Goal: Task Accomplishment & Management: Use online tool/utility

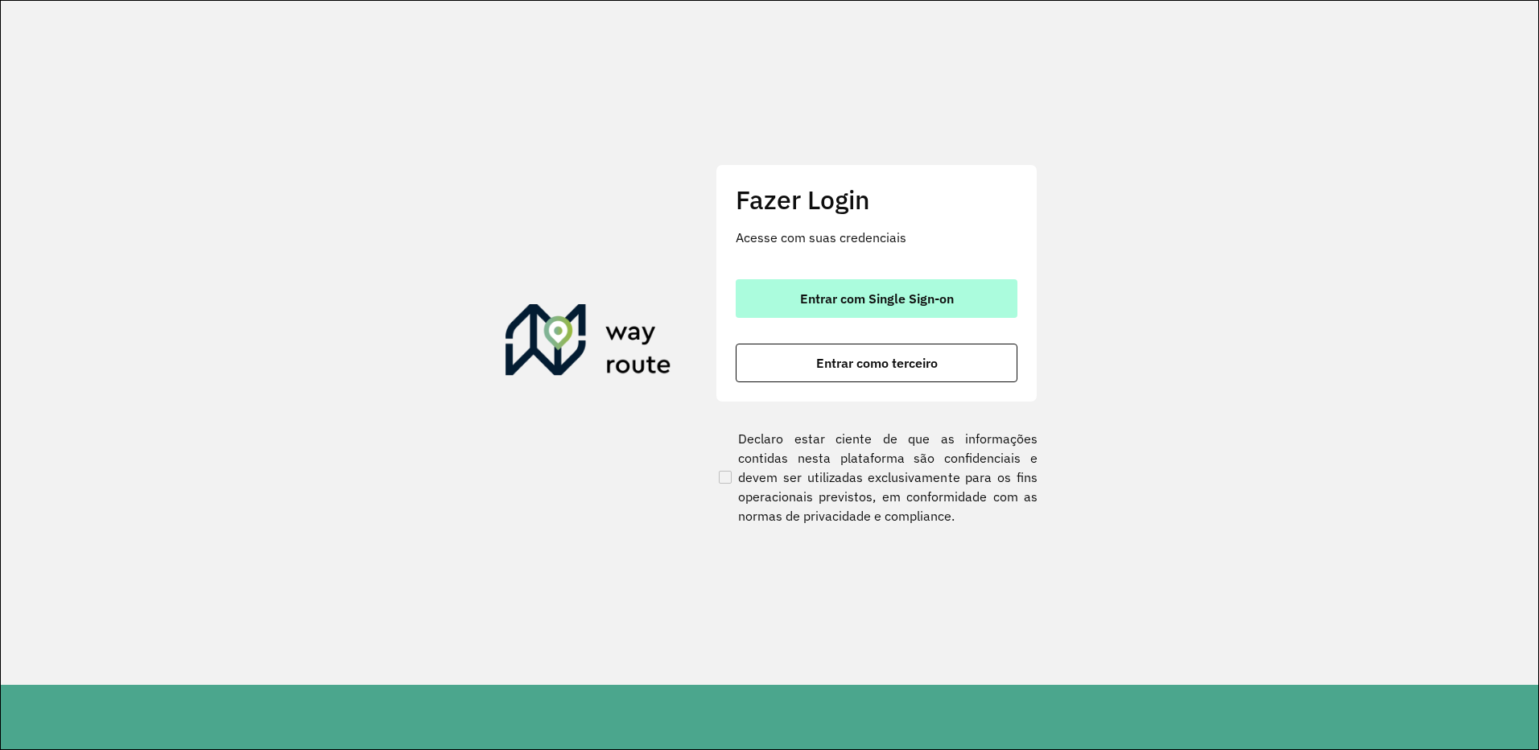
click at [982, 294] on button "Entrar com Single Sign-on" at bounding box center [877, 298] width 282 height 39
click at [987, 291] on button "Entrar com Single Sign-on" at bounding box center [877, 298] width 282 height 39
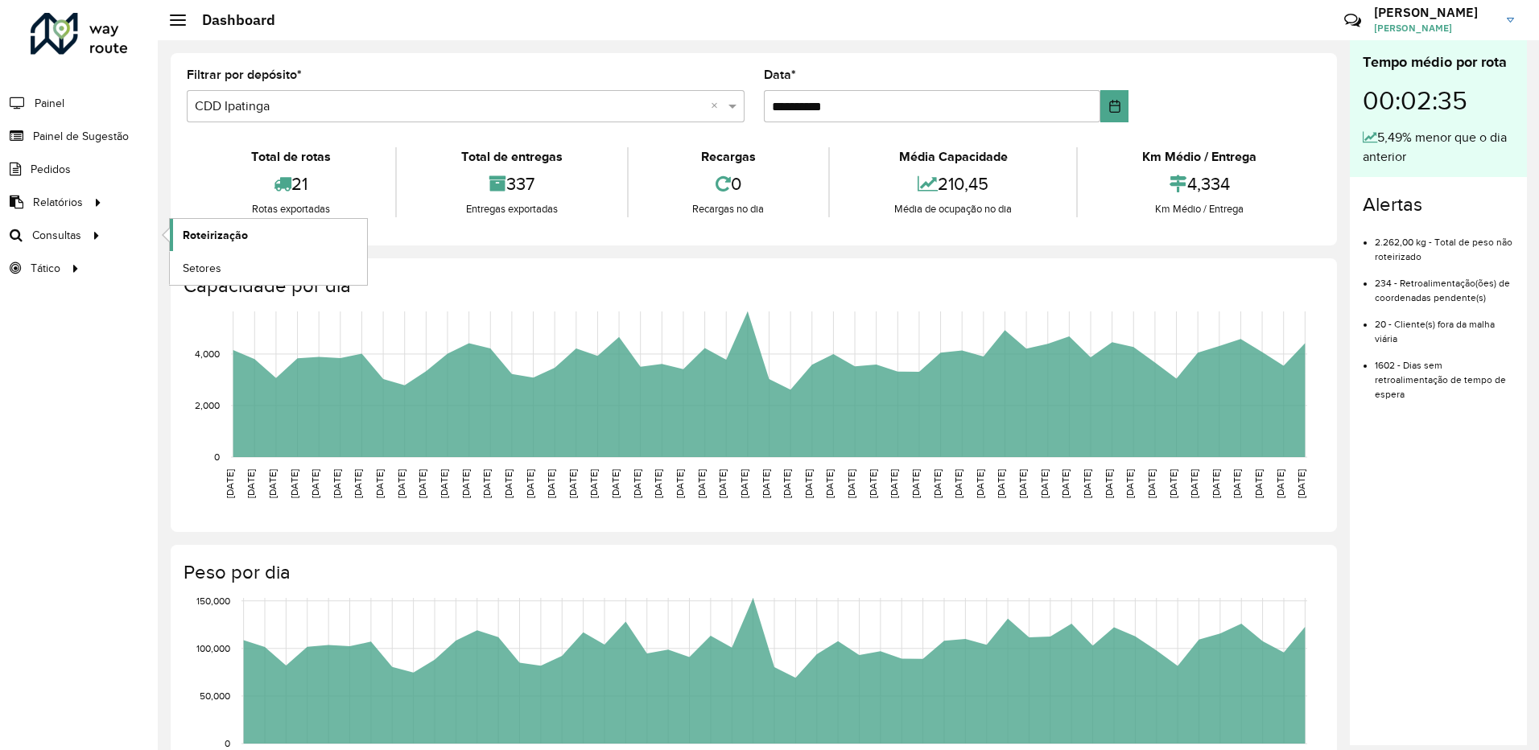
click at [228, 229] on span "Roteirização" at bounding box center [215, 235] width 65 height 17
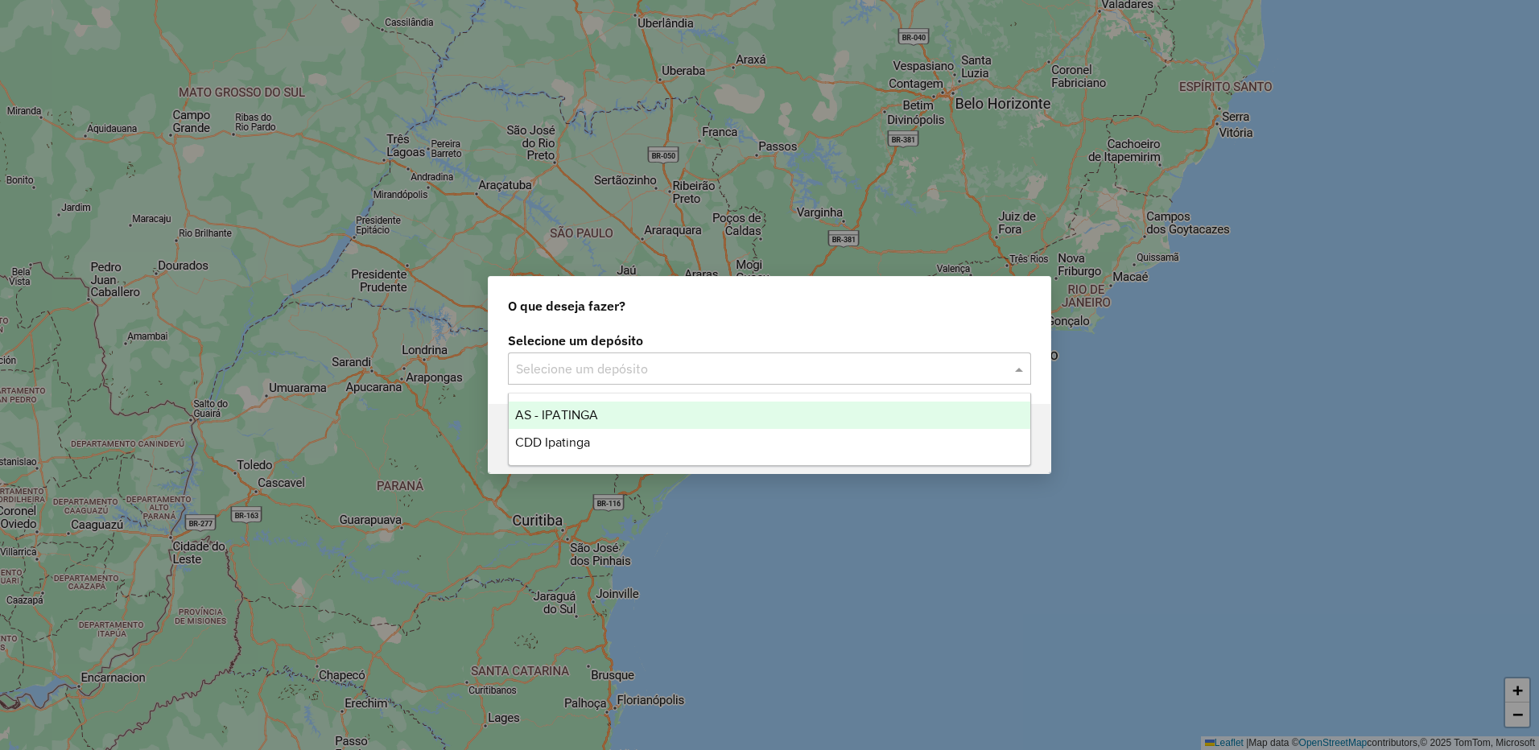
click at [673, 366] on input "text" at bounding box center [753, 369] width 475 height 19
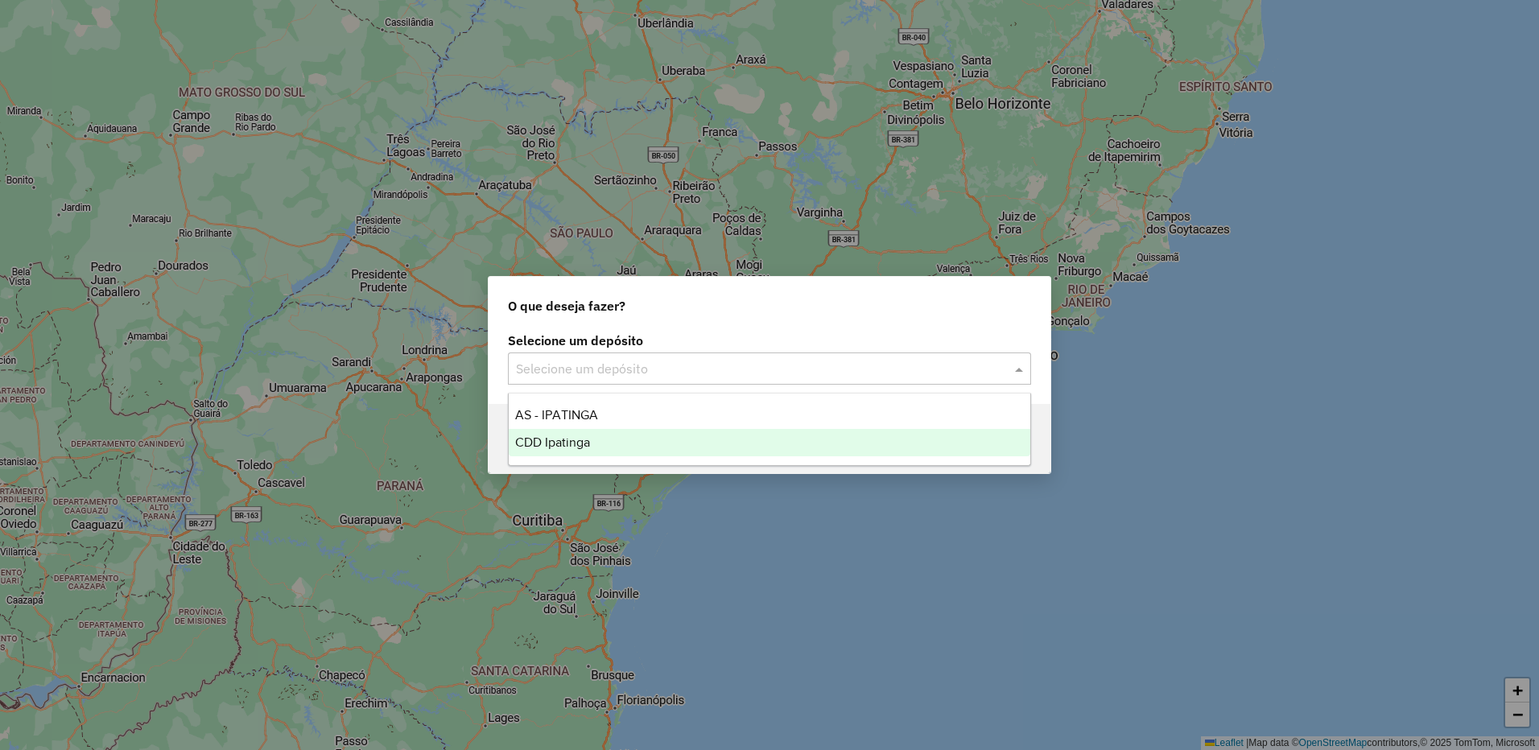
click at [621, 442] on div "CDD Ipatinga" at bounding box center [770, 442] width 522 height 27
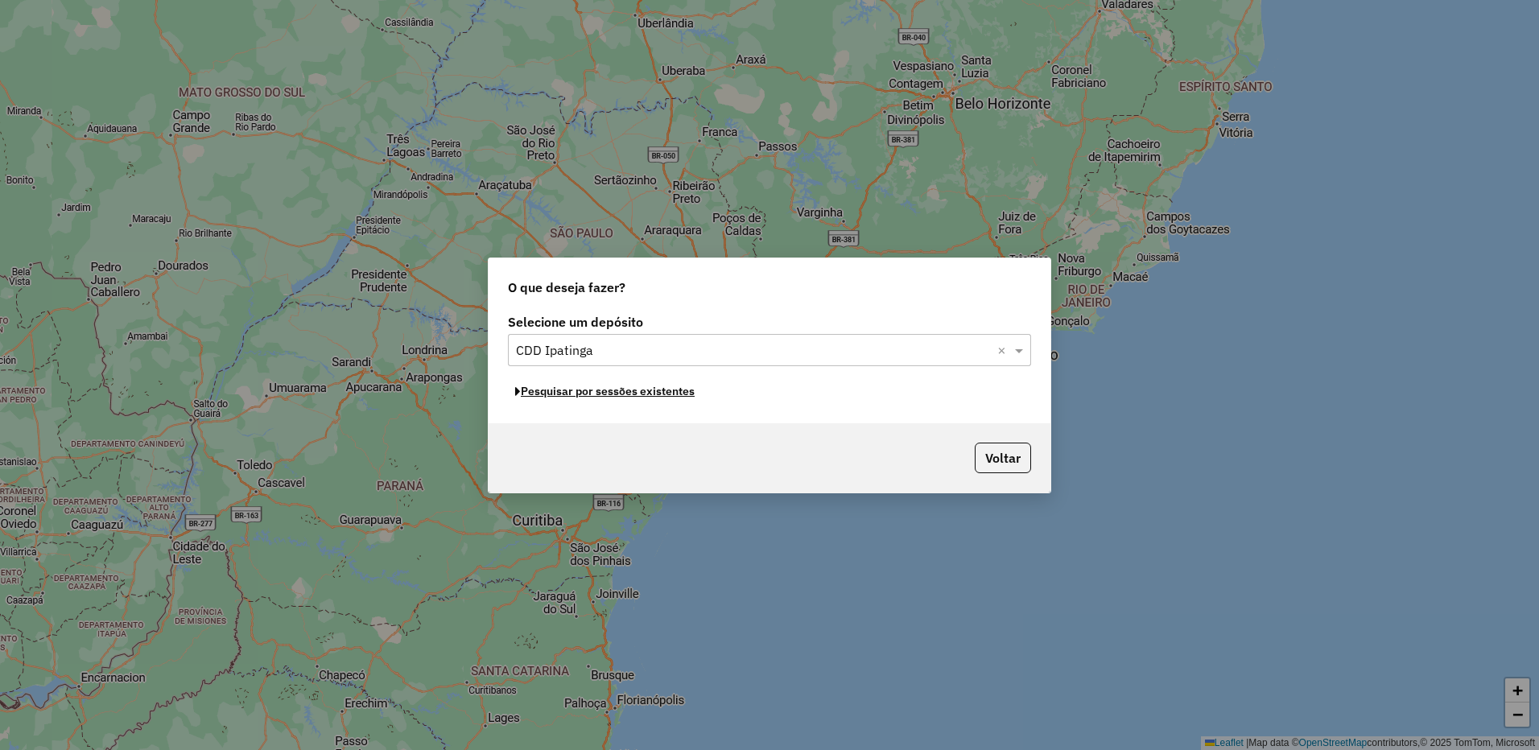
click at [694, 401] on button "Pesquisar por sessões existentes" at bounding box center [605, 391] width 194 height 25
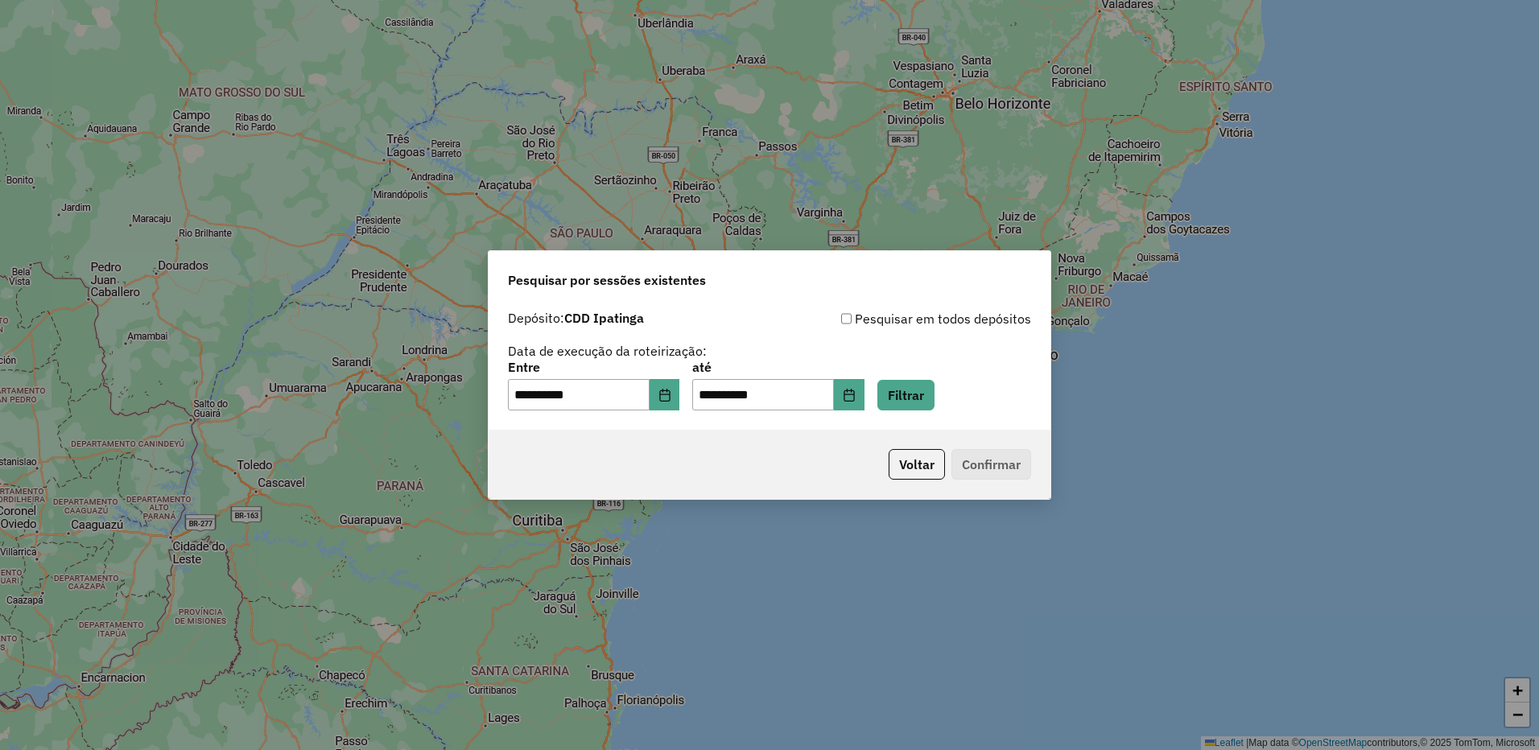
click at [929, 412] on div "**********" at bounding box center [770, 367] width 562 height 128
click at [929, 406] on button "Filtrar" at bounding box center [906, 395] width 57 height 31
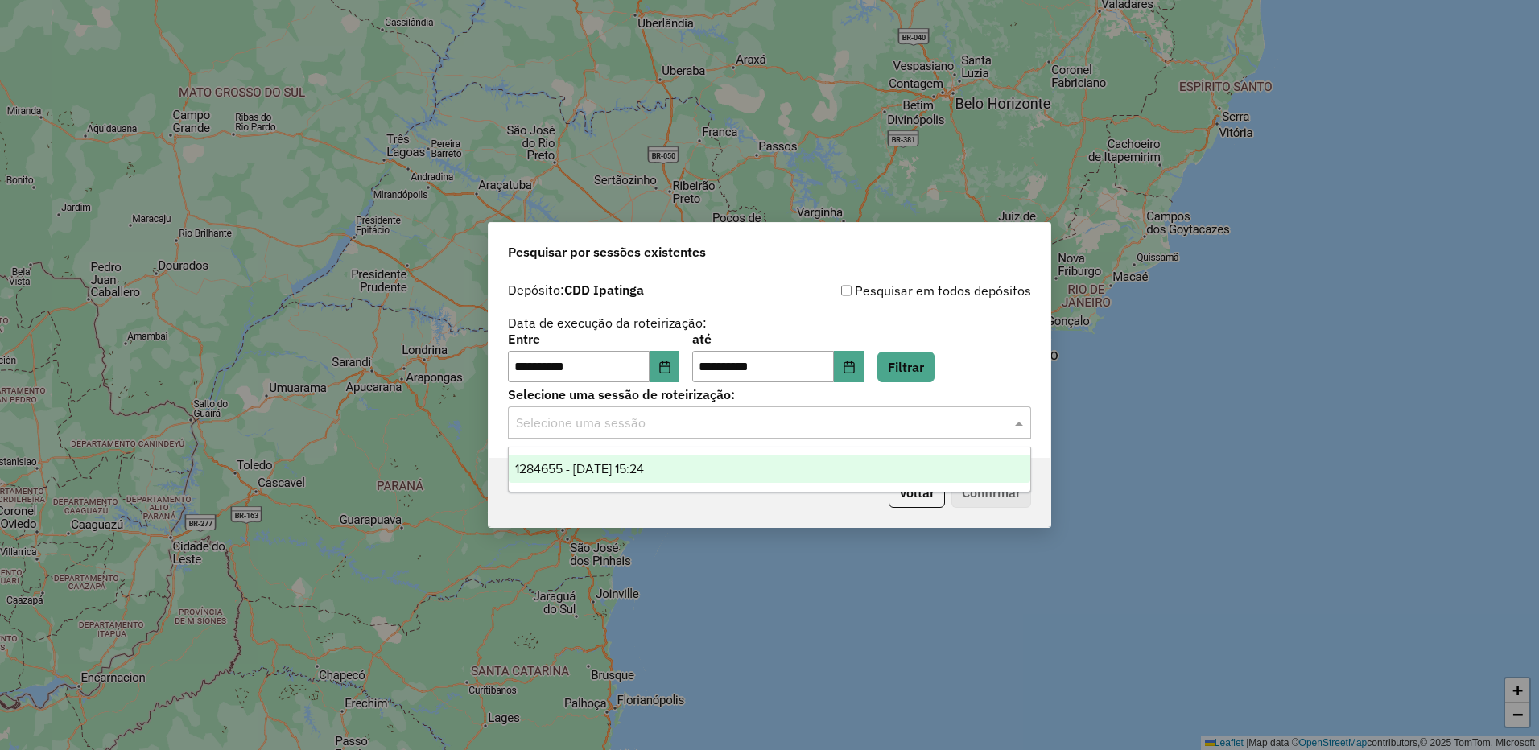
click at [764, 418] on input "text" at bounding box center [753, 423] width 475 height 19
click at [644, 473] on span "1284655 - 29/09/2025 15:24" at bounding box center [579, 469] width 129 height 14
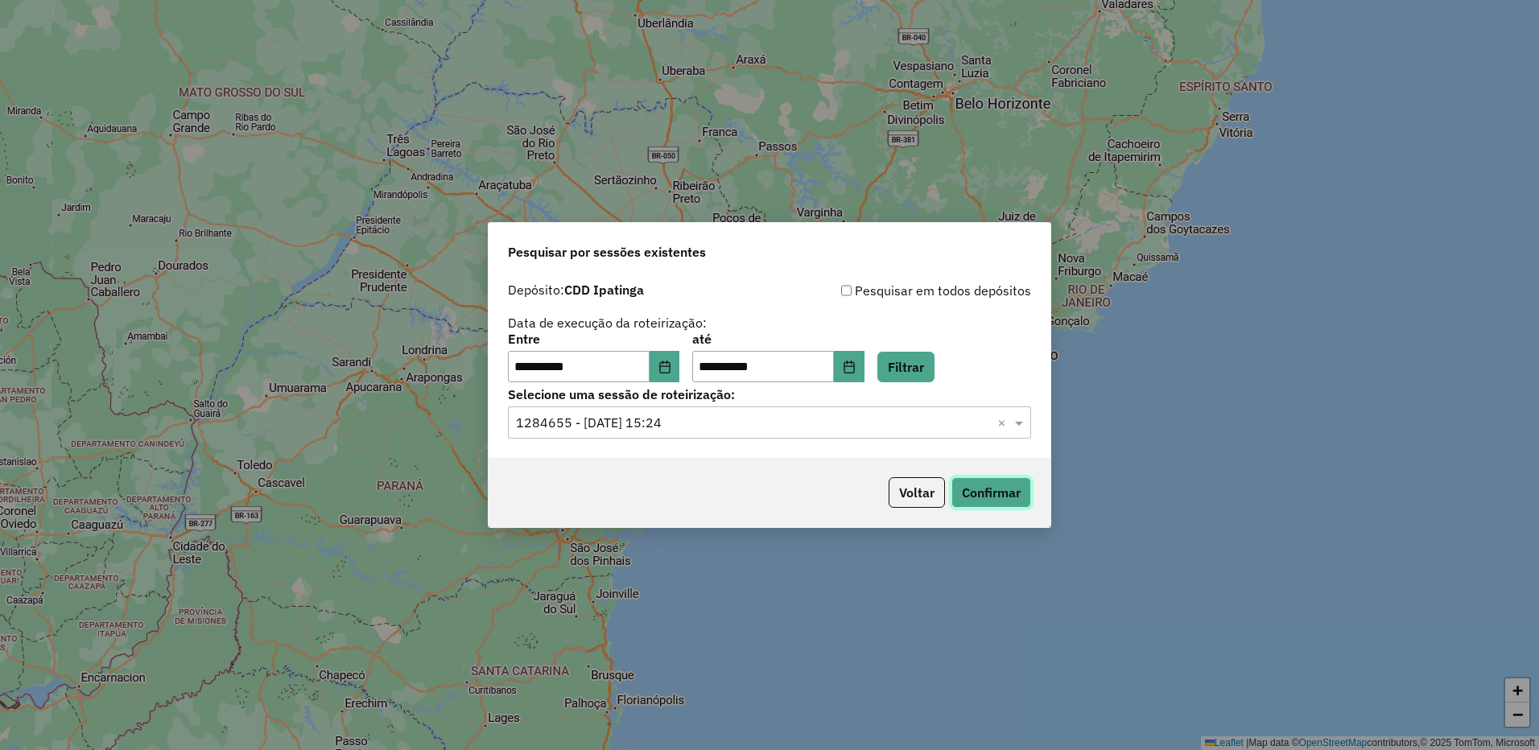
click at [985, 482] on button "Confirmar" at bounding box center [992, 492] width 80 height 31
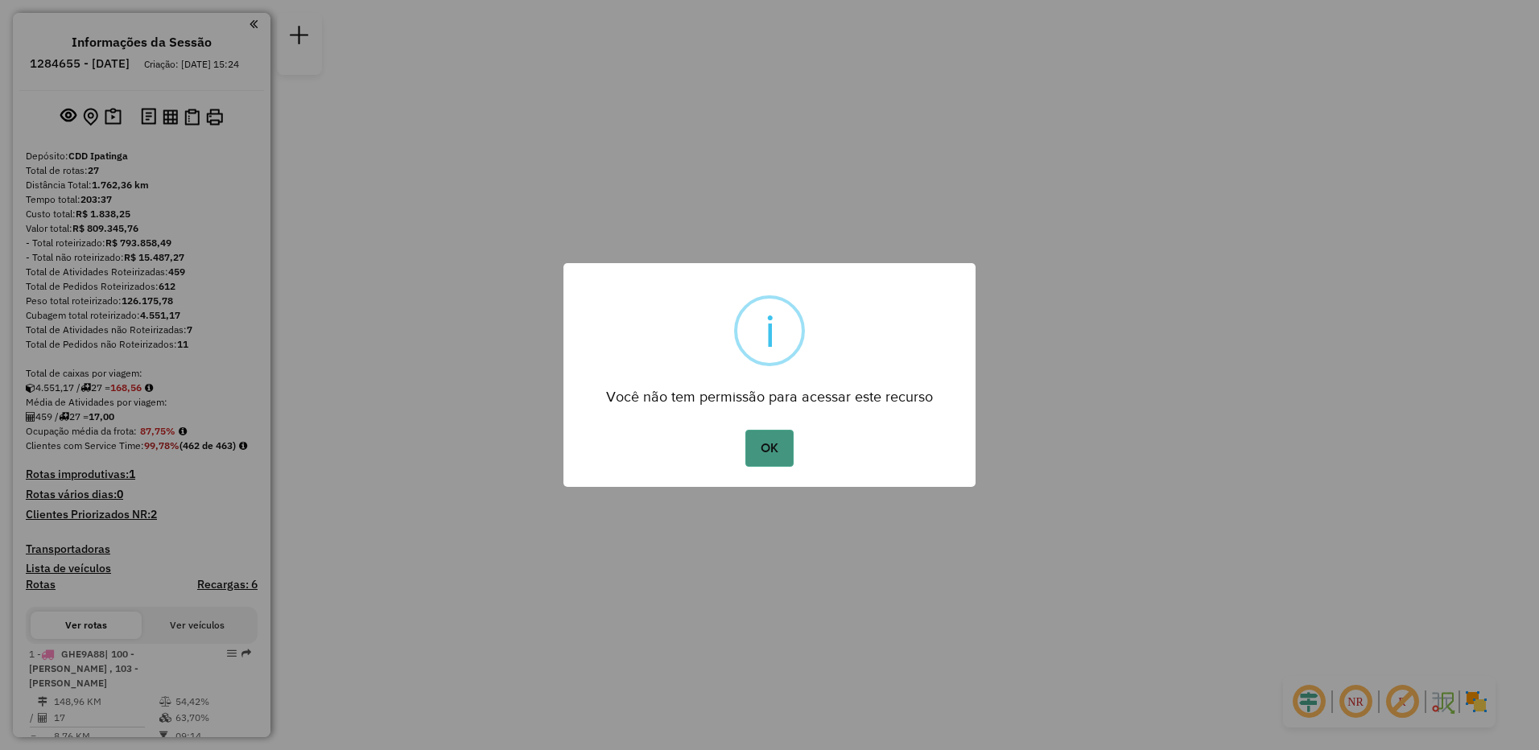
click at [763, 447] on button "OK" at bounding box center [768, 448] width 47 height 37
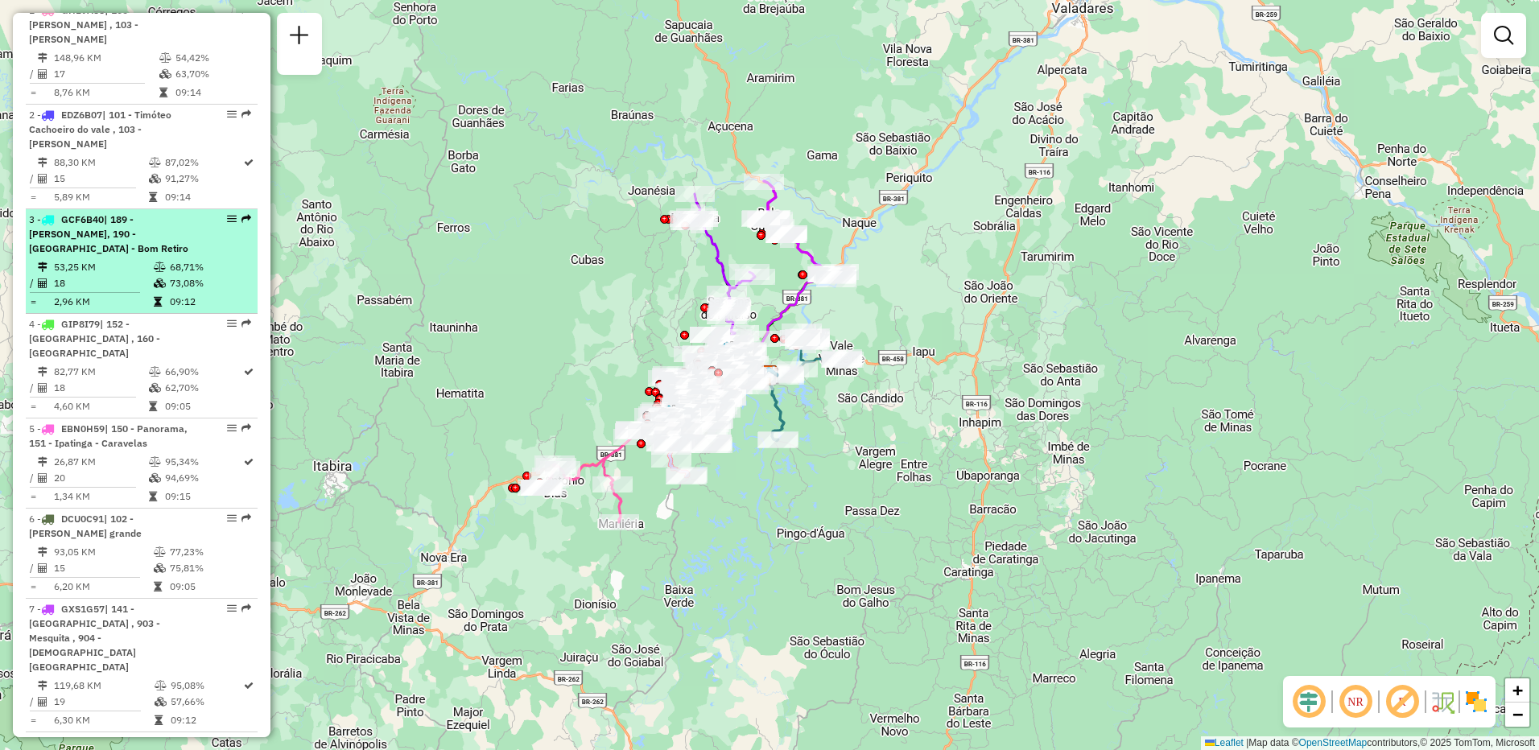
scroll to position [966, 0]
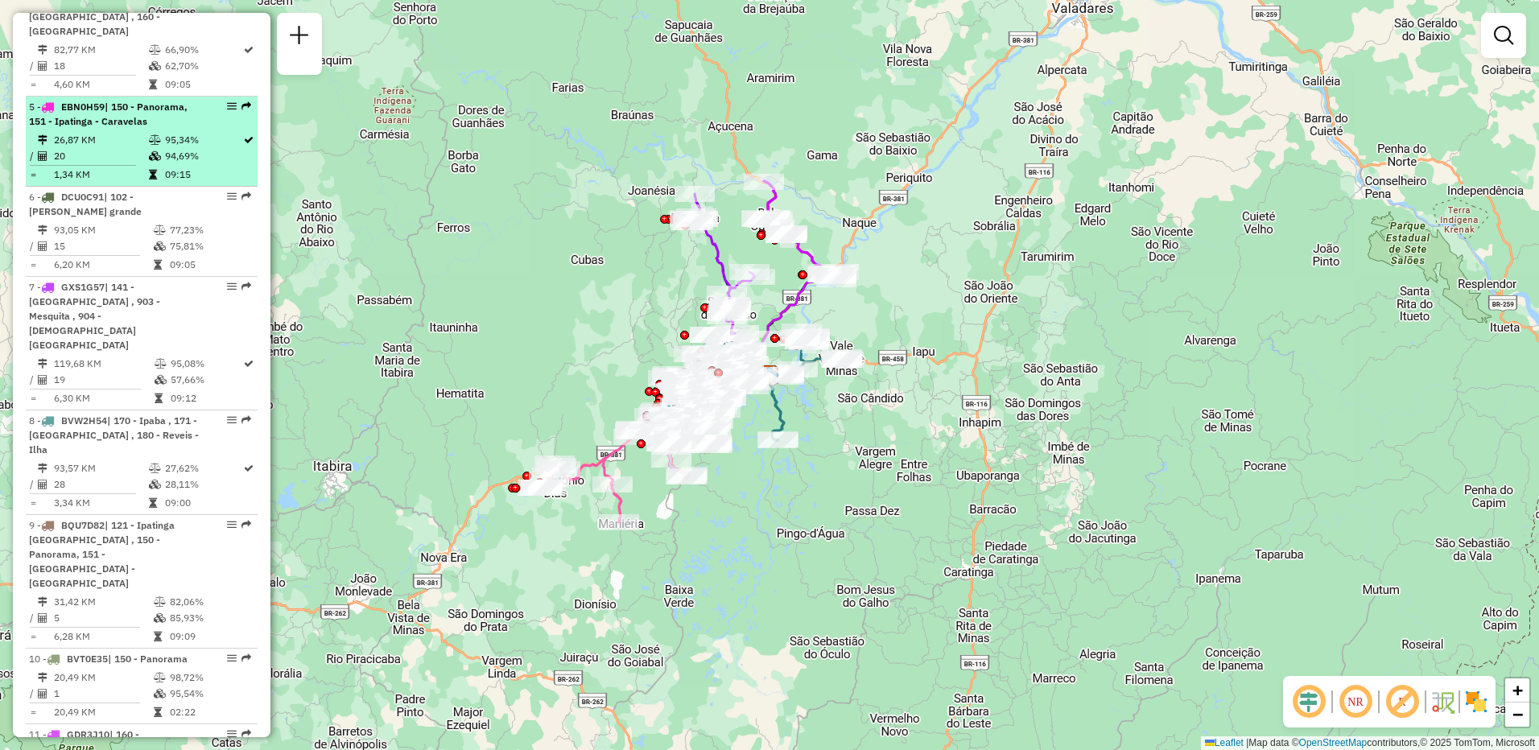
click at [148, 132] on td at bounding box center [156, 140] width 16 height 16
select select "**********"
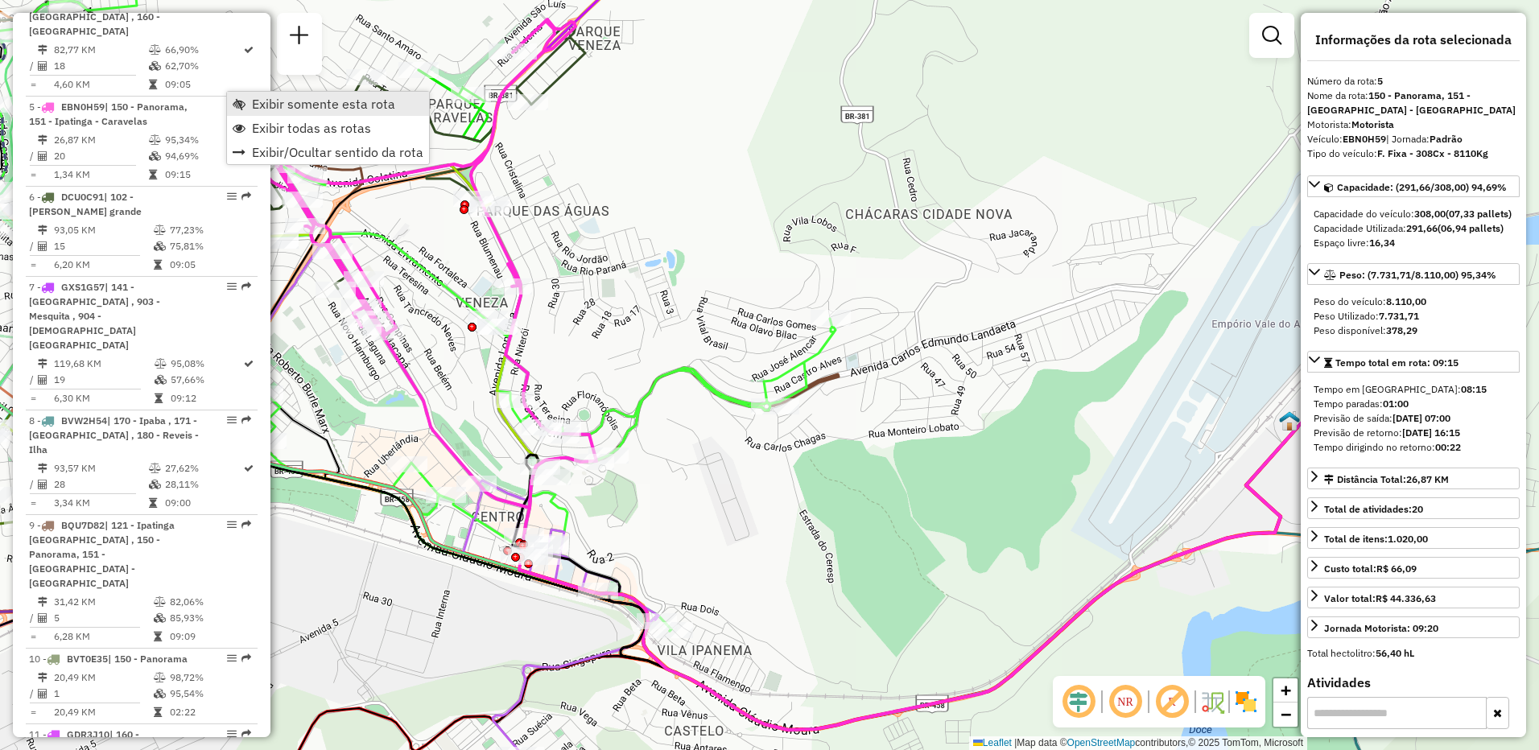
click at [308, 109] on span "Exibir somente esta rota" at bounding box center [323, 103] width 143 height 13
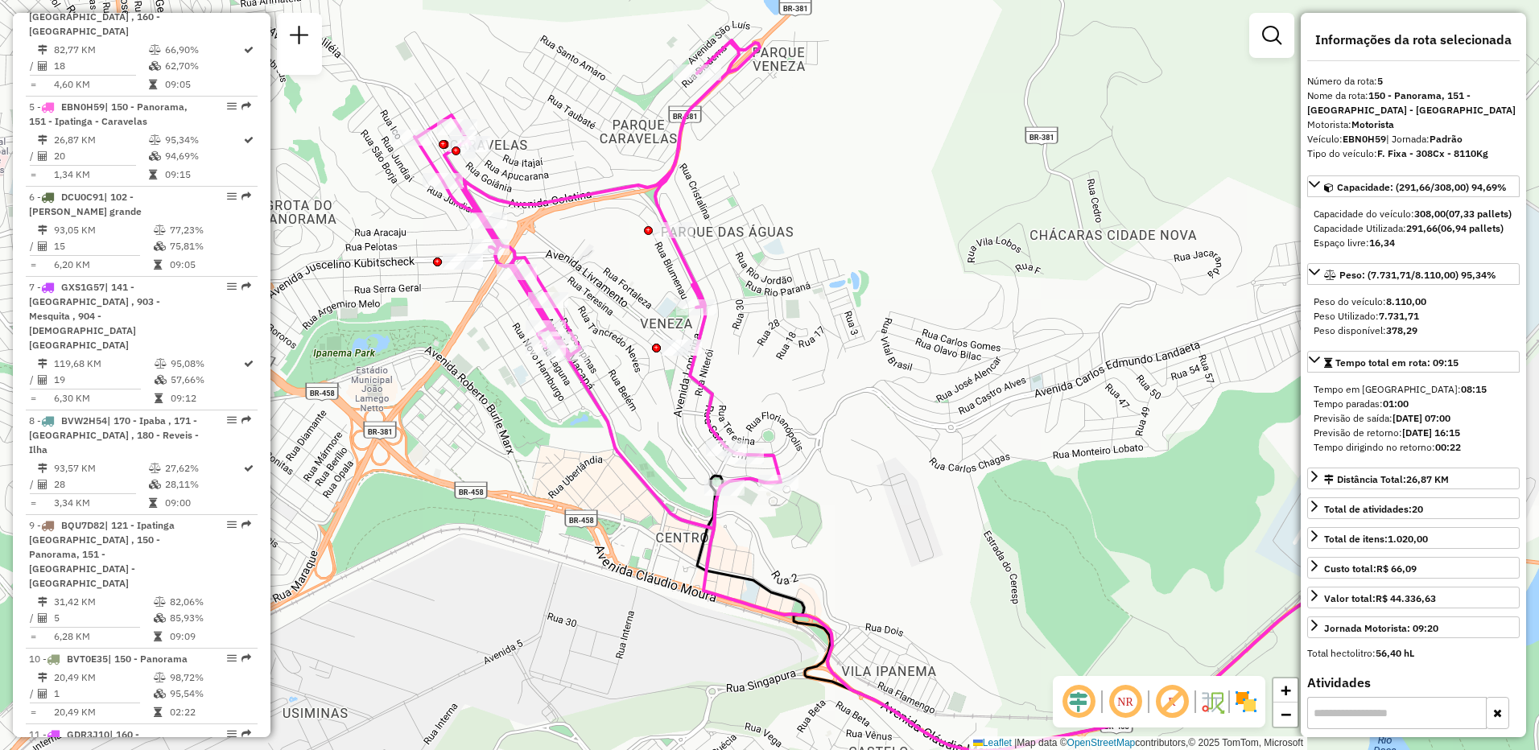
drag, startPoint x: 712, startPoint y: 531, endPoint x: 826, endPoint y: 536, distance: 114.5
click at [826, 536] on div "Janela de atendimento Grade de atendimento Capacidade Transportadoras Veículos …" at bounding box center [769, 375] width 1539 height 750
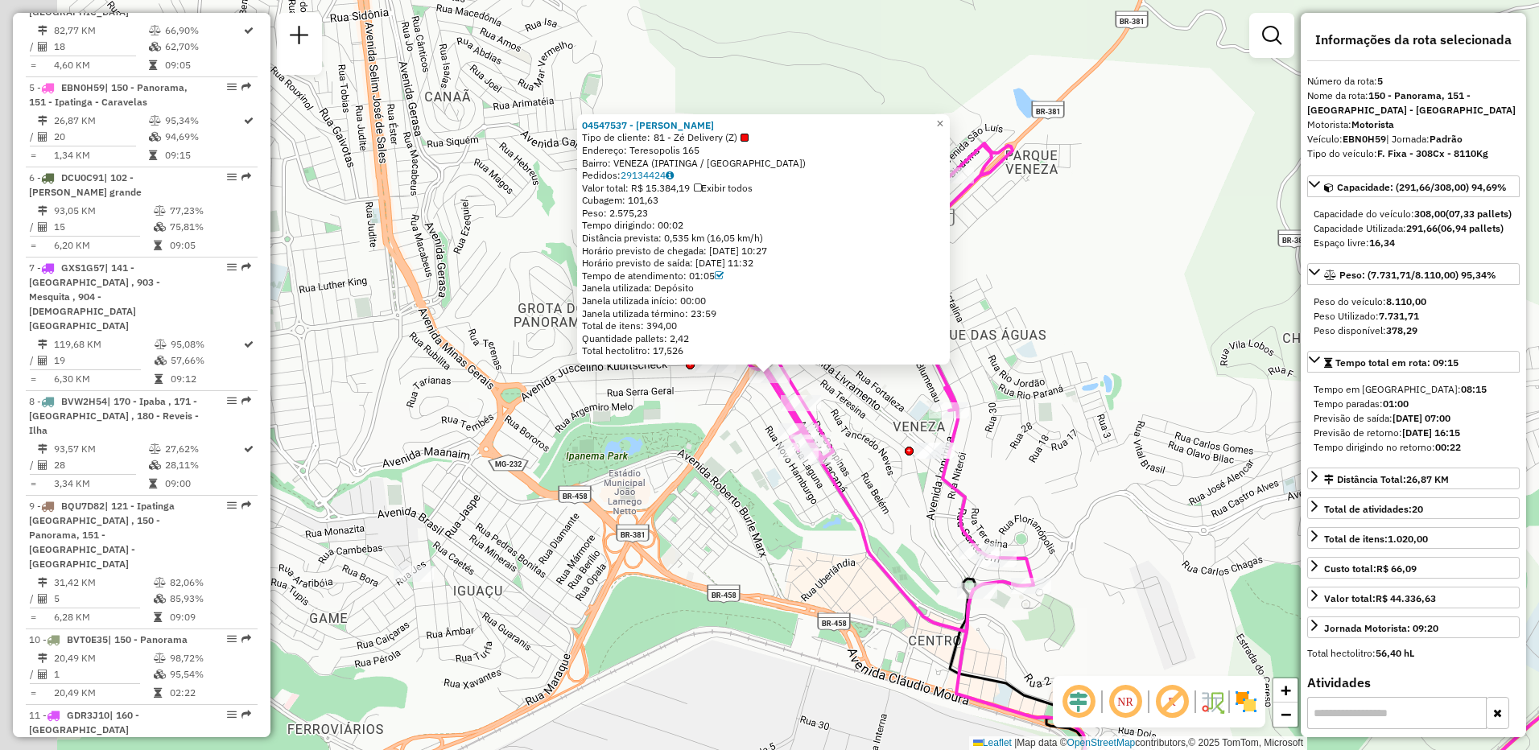
scroll to position [1035, 0]
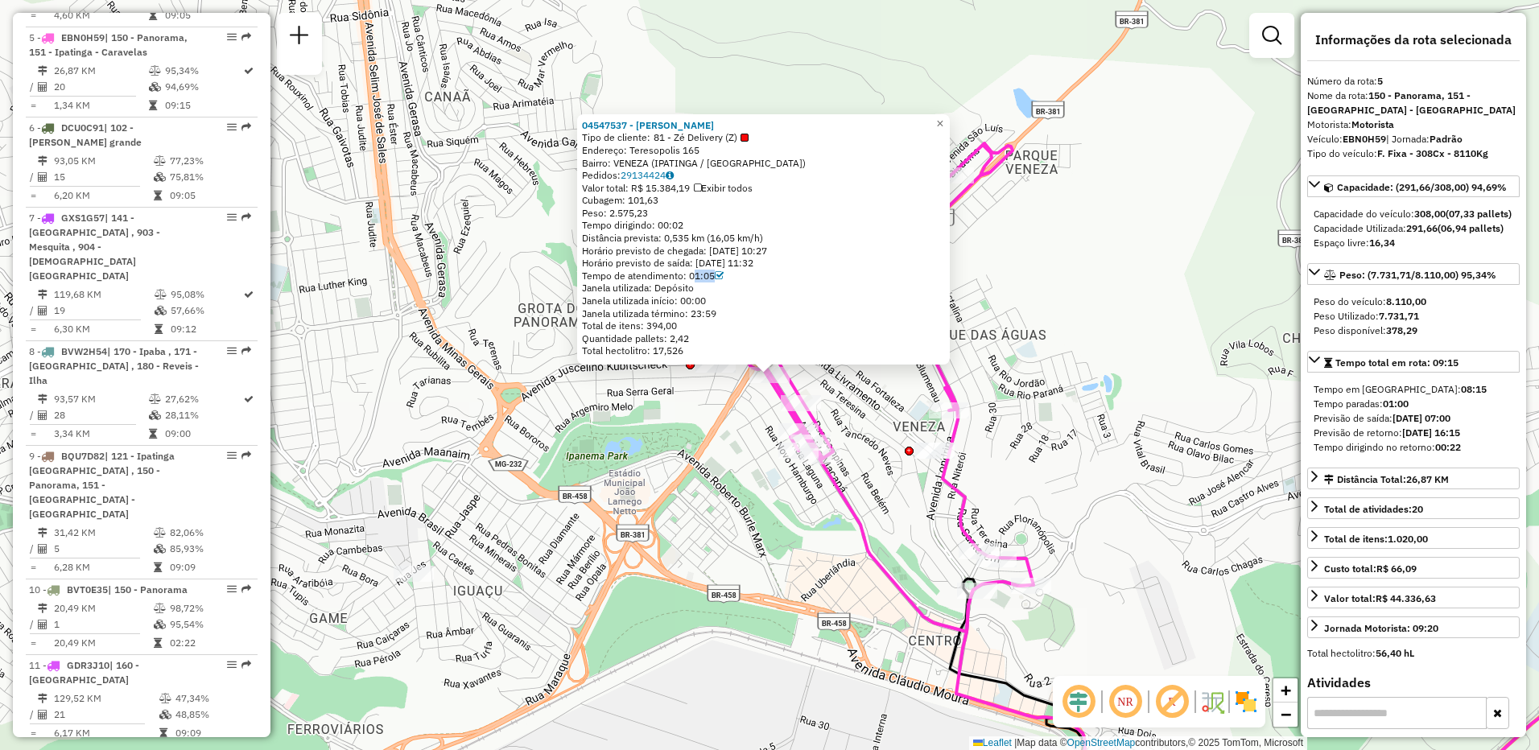
drag, startPoint x: 694, startPoint y: 275, endPoint x: 713, endPoint y: 275, distance: 19.3
click at [713, 275] on div "Tempo de atendimento: 01:05" at bounding box center [763, 276] width 363 height 13
drag, startPoint x: 713, startPoint y: 275, endPoint x: 794, endPoint y: 304, distance: 85.8
click at [803, 308] on div "Janela utilizada término: 23:59" at bounding box center [763, 314] width 363 height 13
drag, startPoint x: 637, startPoint y: 201, endPoint x: 666, endPoint y: 202, distance: 29.0
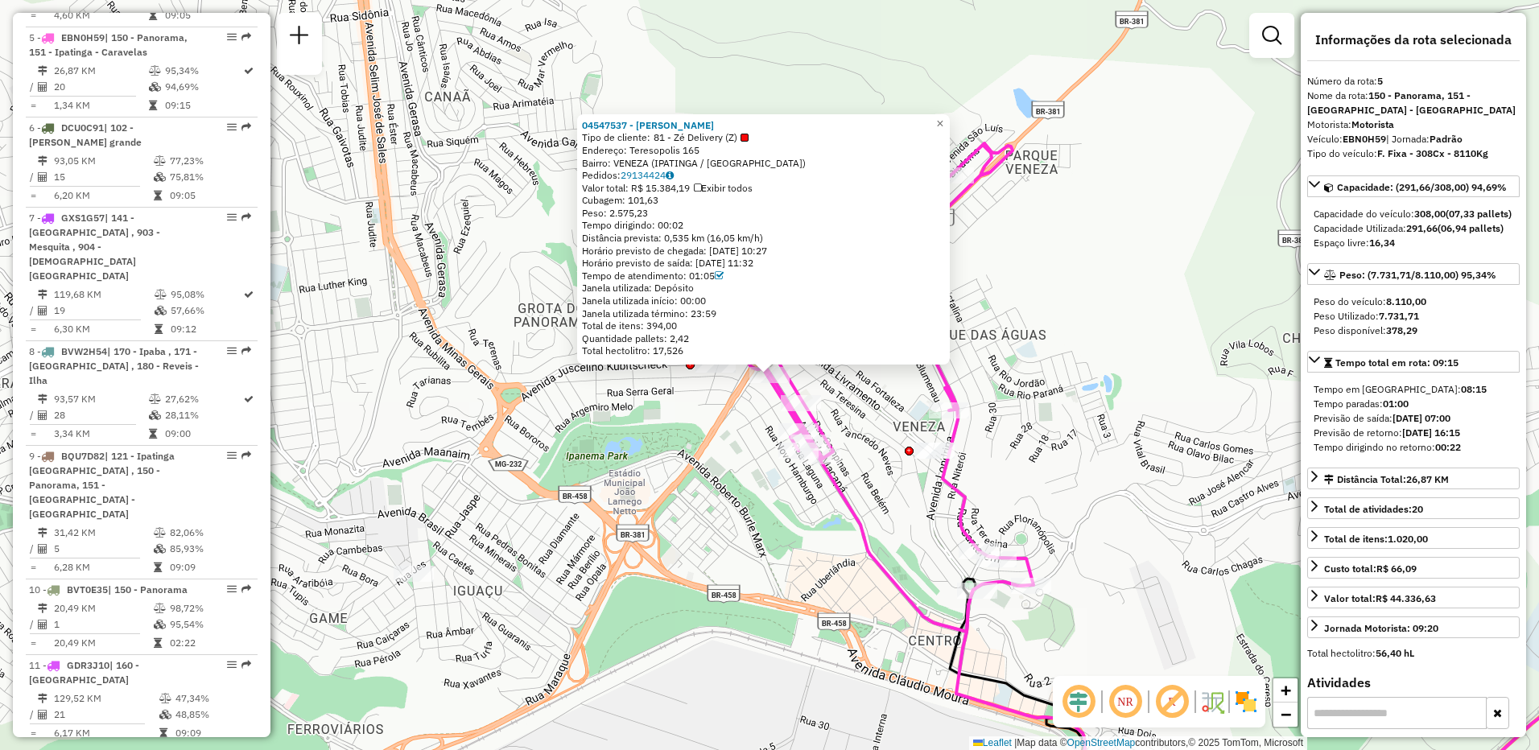
click at [666, 202] on div "Cubagem: 101,63" at bounding box center [763, 200] width 363 height 13
click at [682, 208] on div "Peso: 2.575,23" at bounding box center [763, 213] width 363 height 13
drag, startPoint x: 634, startPoint y: 198, endPoint x: 668, endPoint y: 200, distance: 33.9
click at [668, 200] on div "Cubagem: 101,63" at bounding box center [763, 200] width 363 height 13
